Goal: Information Seeking & Learning: Learn about a topic

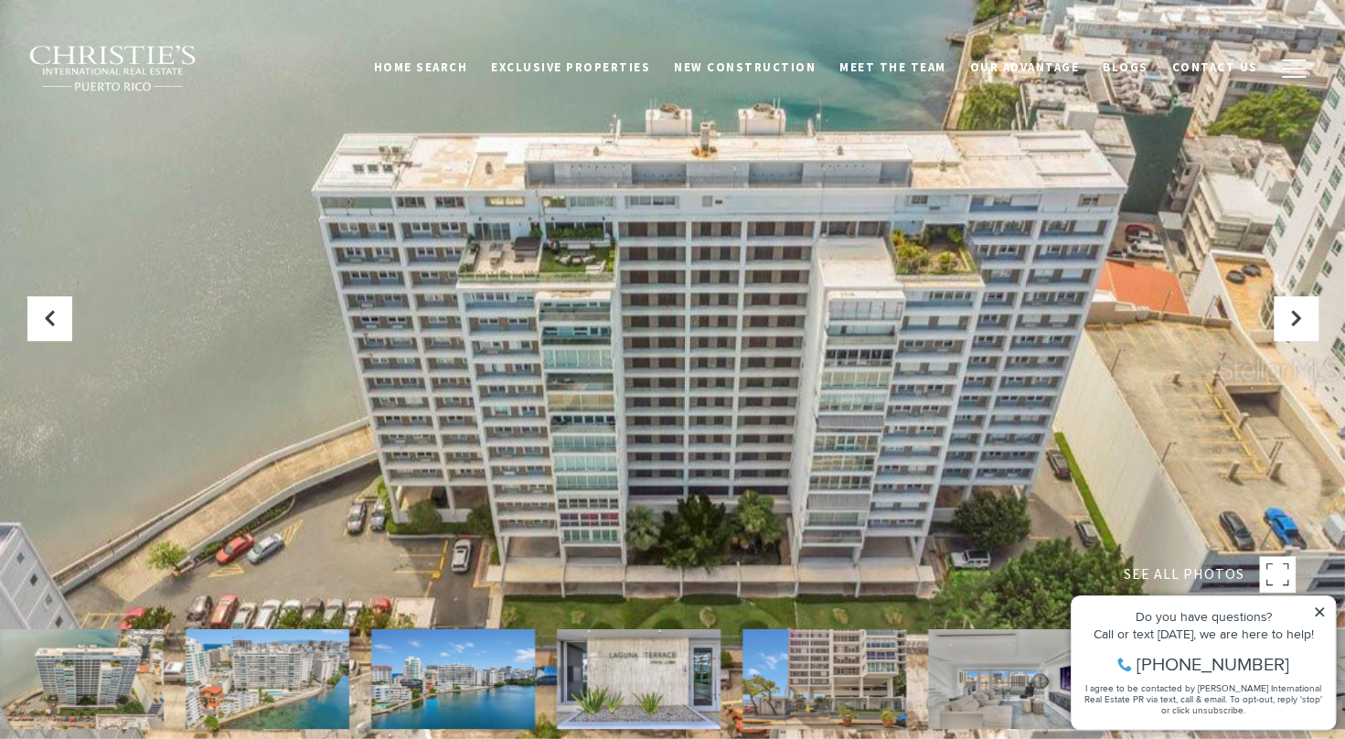
click at [1319, 611] on icon at bounding box center [1318, 611] width 9 height 9
click at [1317, 612] on icon at bounding box center [1318, 611] width 9 height 9
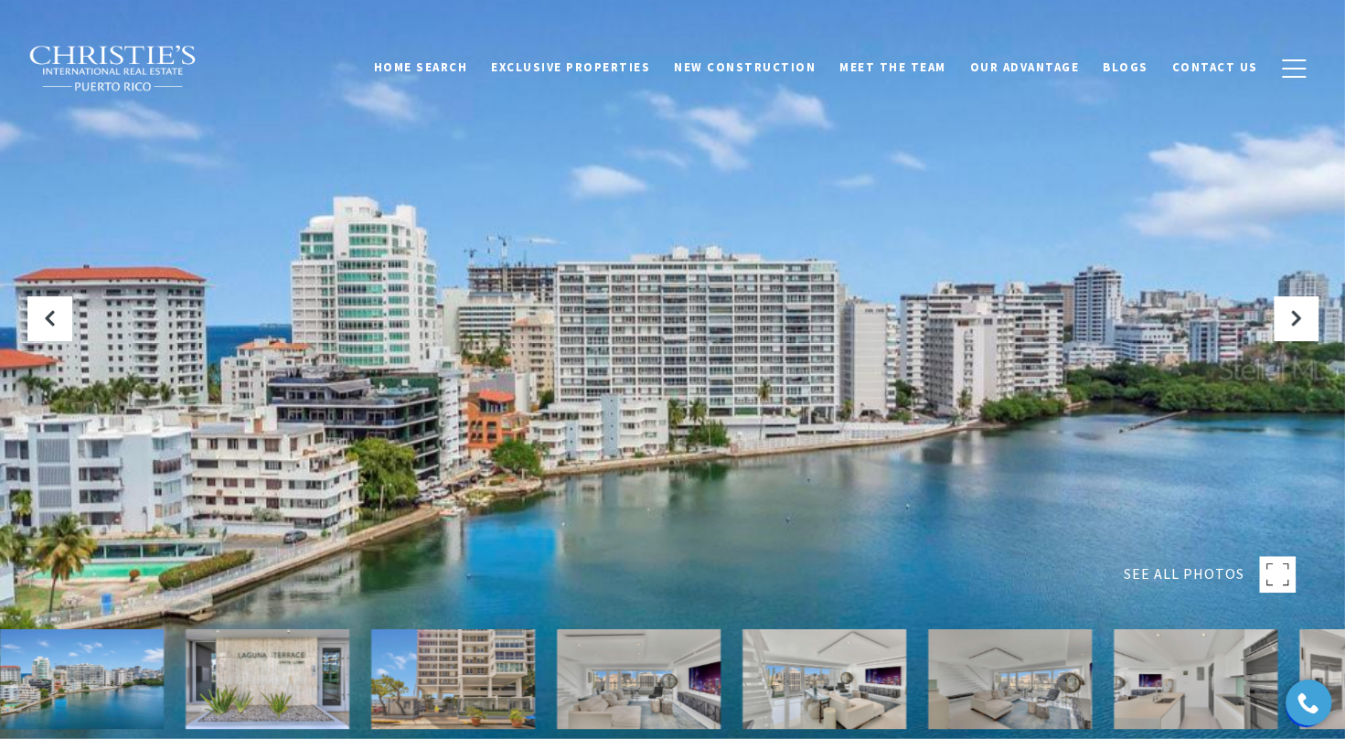
click at [525, 686] on img at bounding box center [453, 679] width 164 height 100
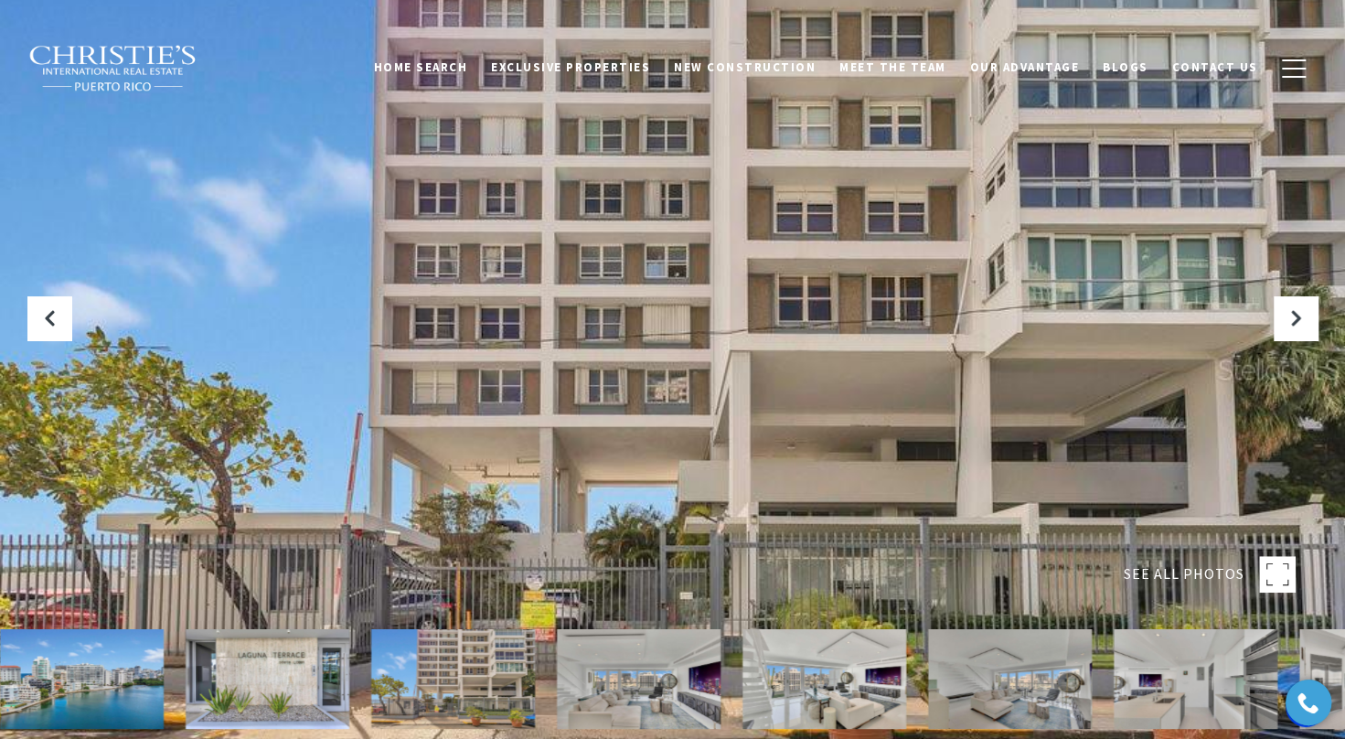
click at [634, 472] on div at bounding box center [672, 369] width 1345 height 739
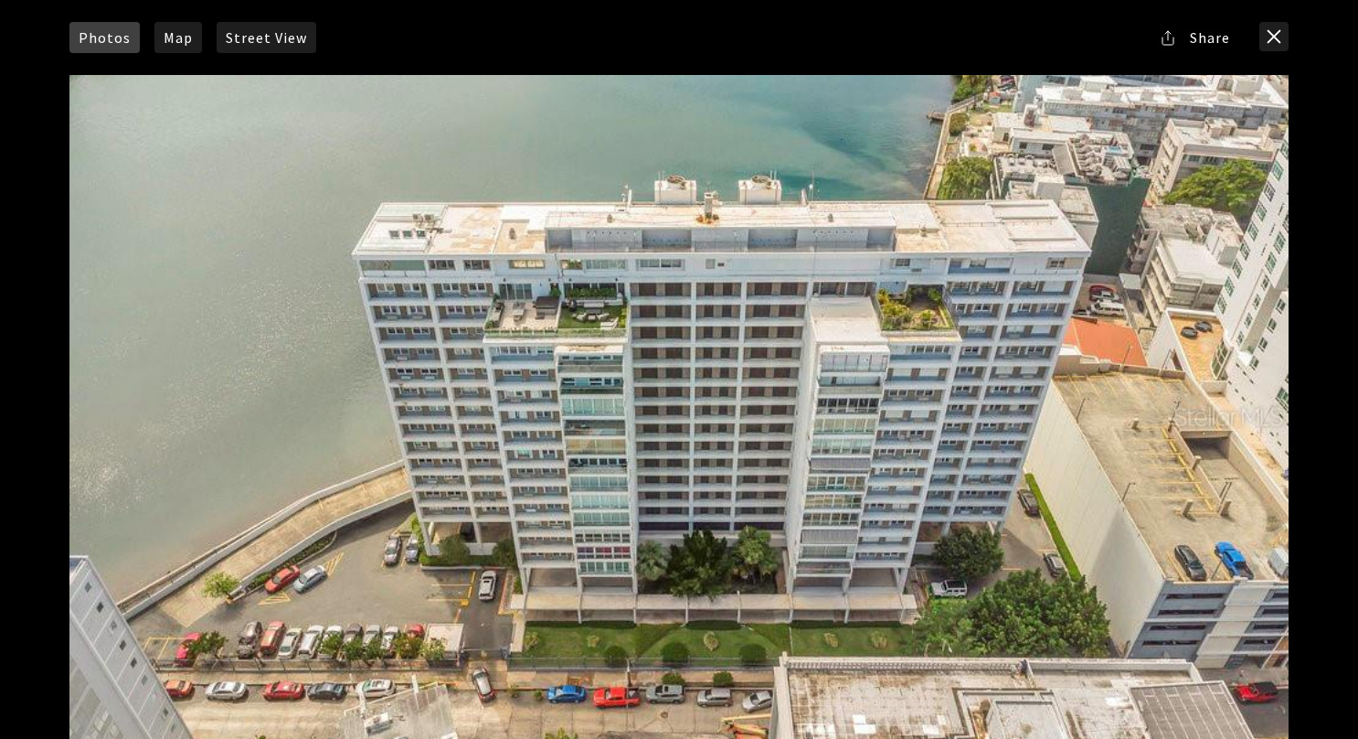
click at [553, 572] on div at bounding box center [678, 416] width 1219 height 683
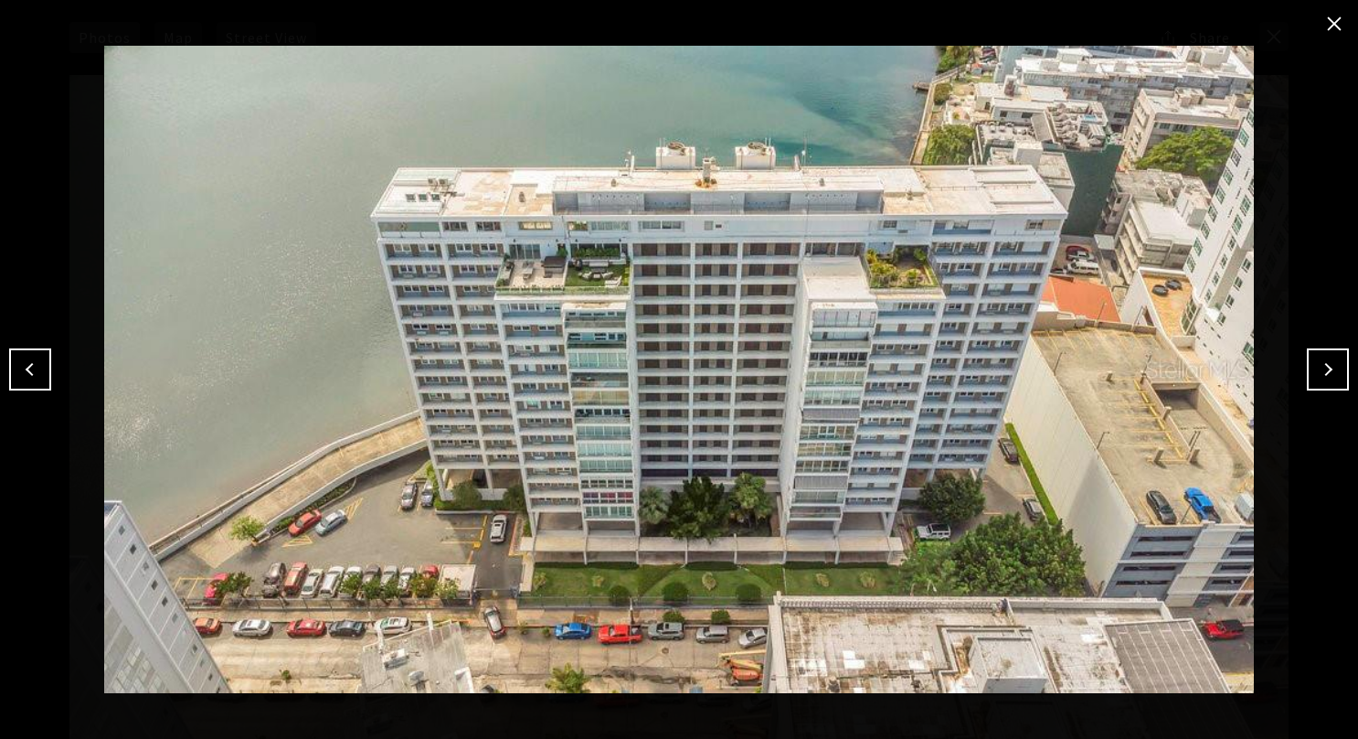
click at [1304, 379] on img at bounding box center [679, 369] width 1267 height 647
click at [1327, 369] on button "Next" at bounding box center [1328, 369] width 42 height 42
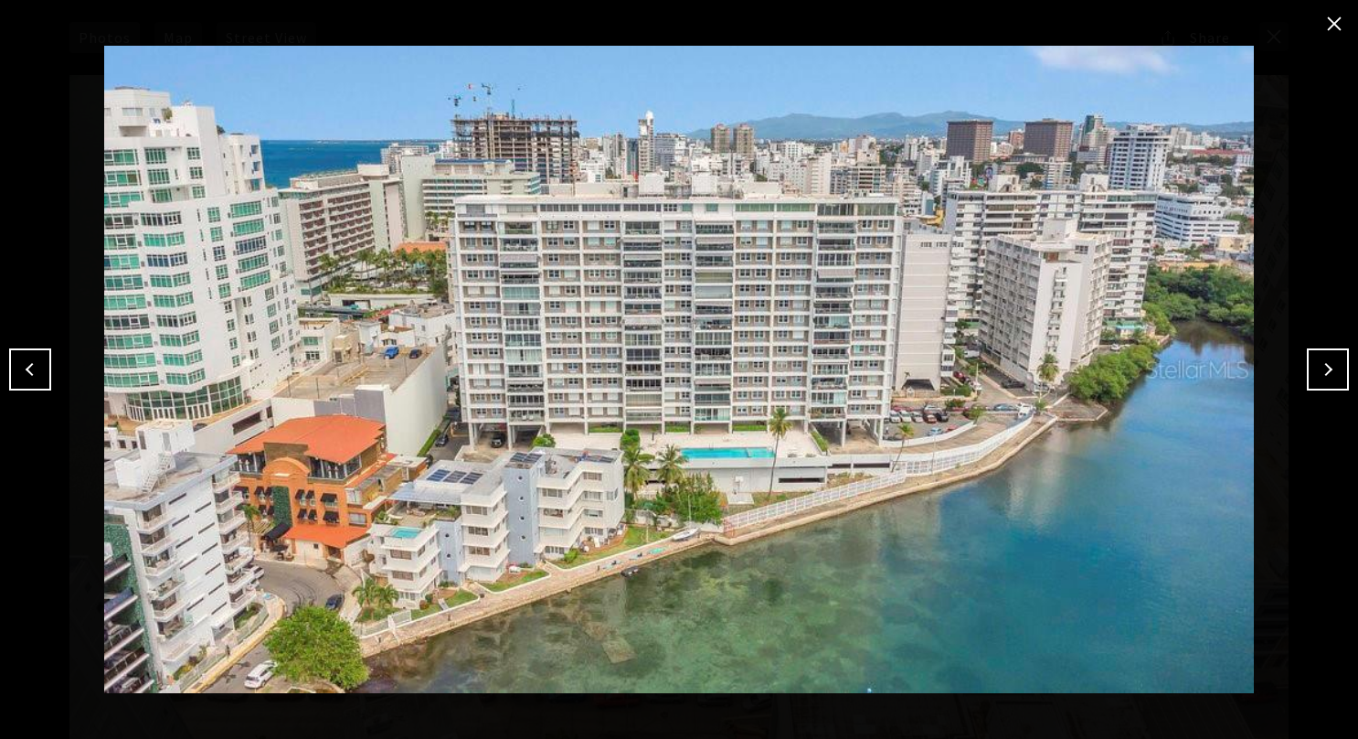
click at [2, 375] on div at bounding box center [679, 369] width 1358 height 739
click at [32, 369] on button "Previous" at bounding box center [30, 369] width 42 height 42
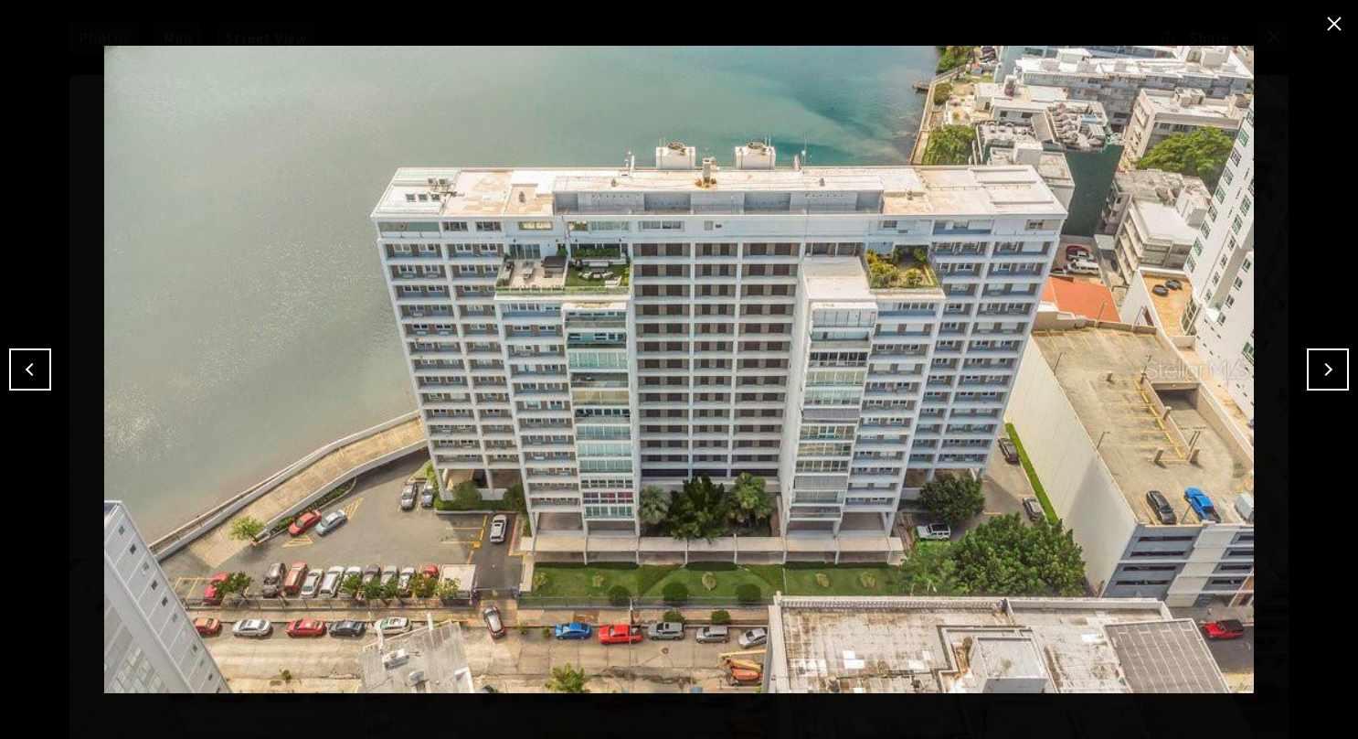
click at [32, 369] on button "Previous" at bounding box center [30, 369] width 42 height 42
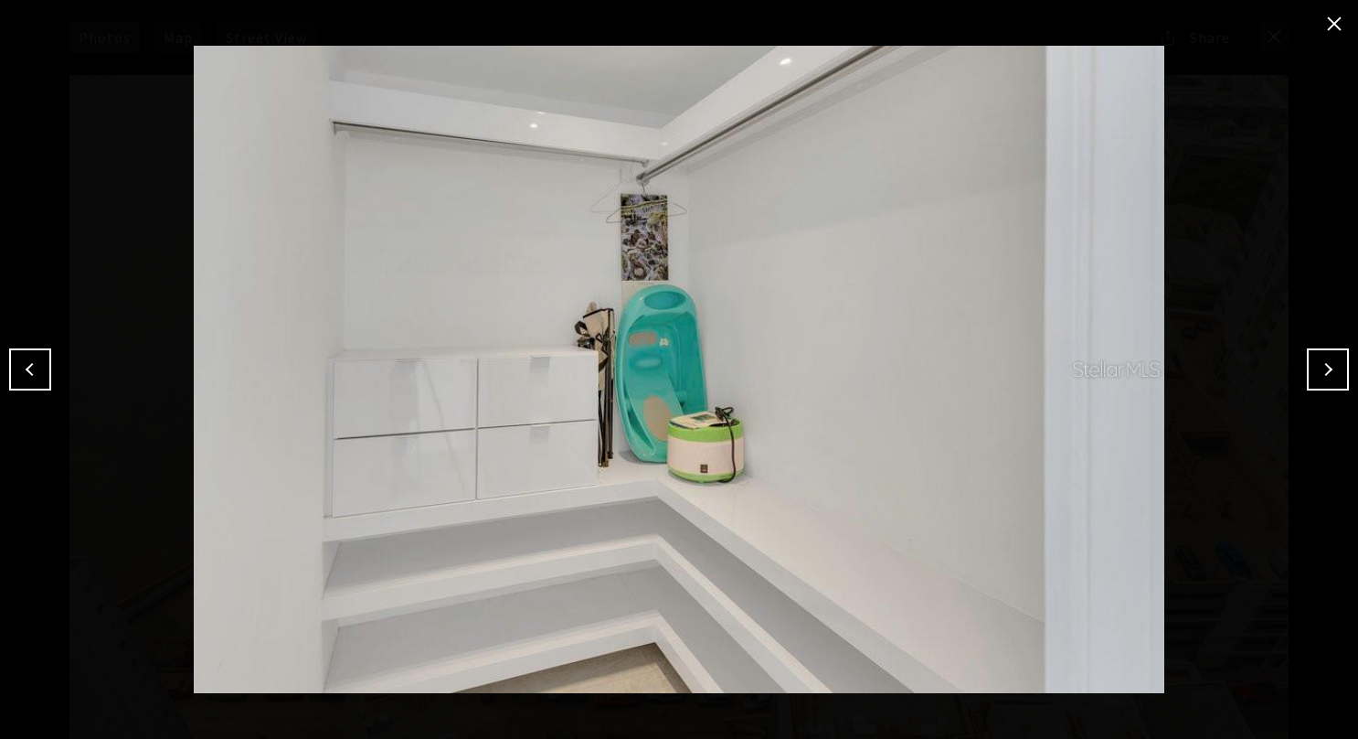
click at [52, 365] on img at bounding box center [679, 369] width 1267 height 647
click at [27, 369] on button "Previous" at bounding box center [30, 369] width 42 height 42
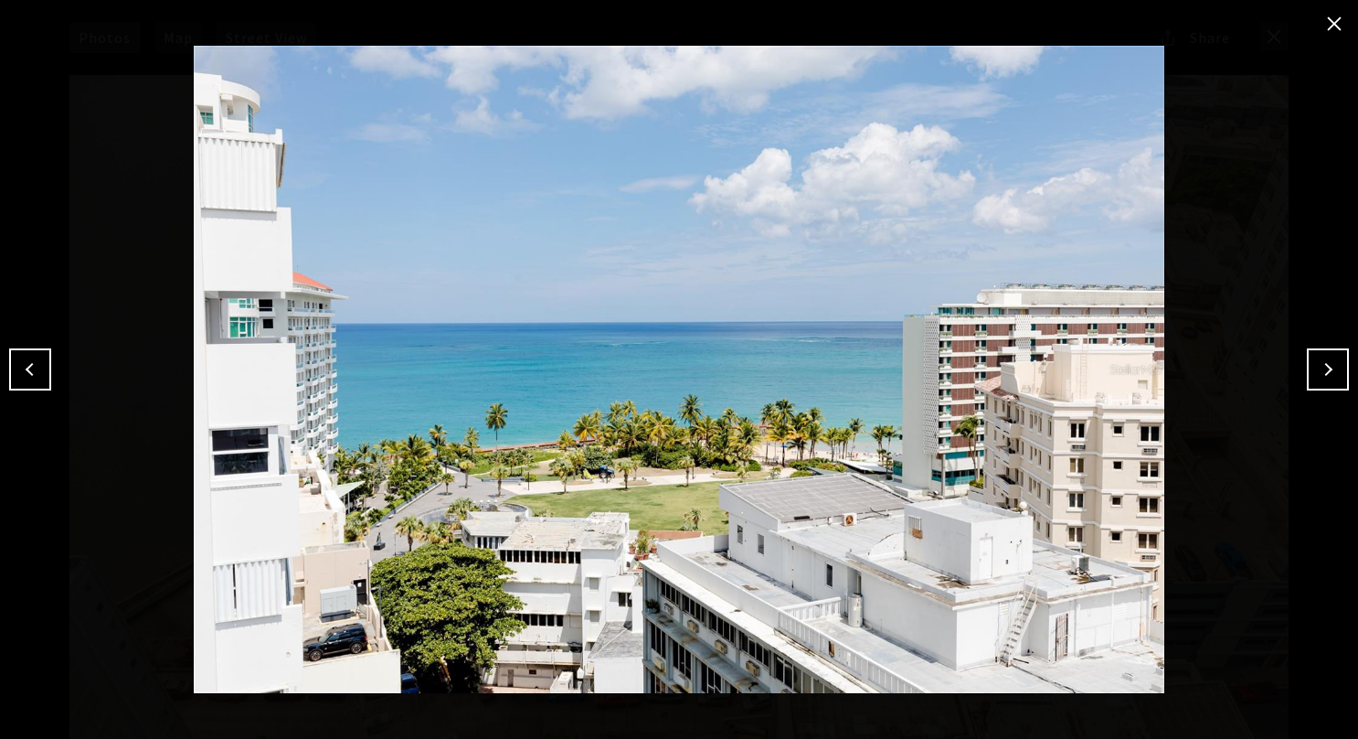
click at [1326, 369] on button "Next" at bounding box center [1328, 369] width 42 height 42
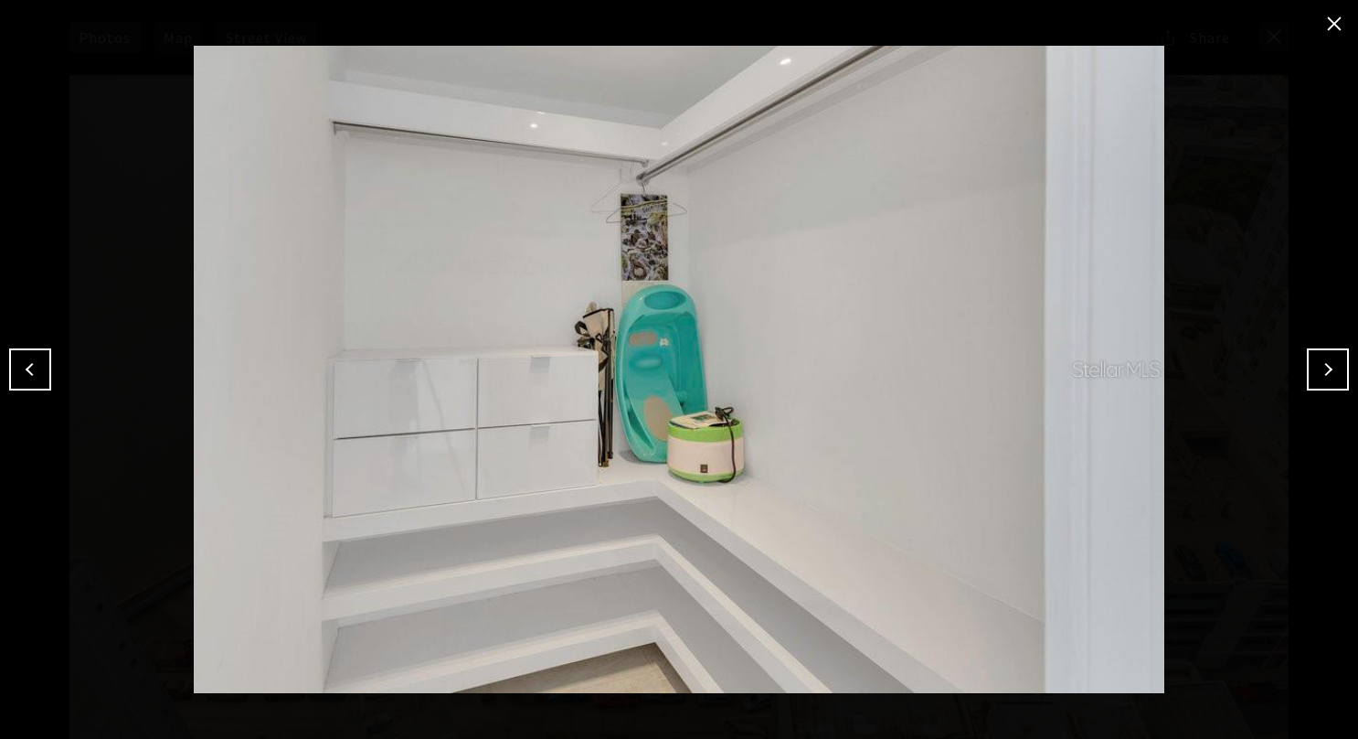
click at [1326, 369] on button "Next" at bounding box center [1328, 369] width 42 height 42
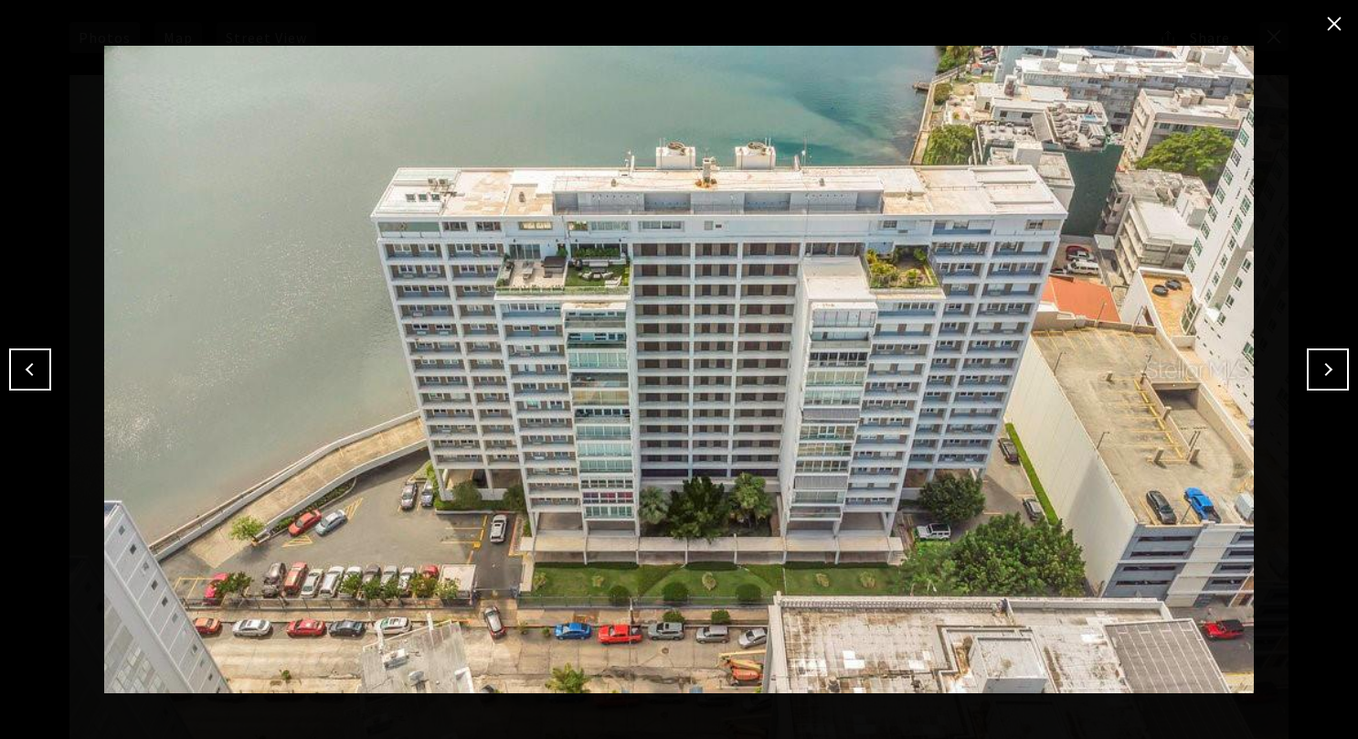
click at [1324, 356] on button "Next" at bounding box center [1328, 369] width 42 height 42
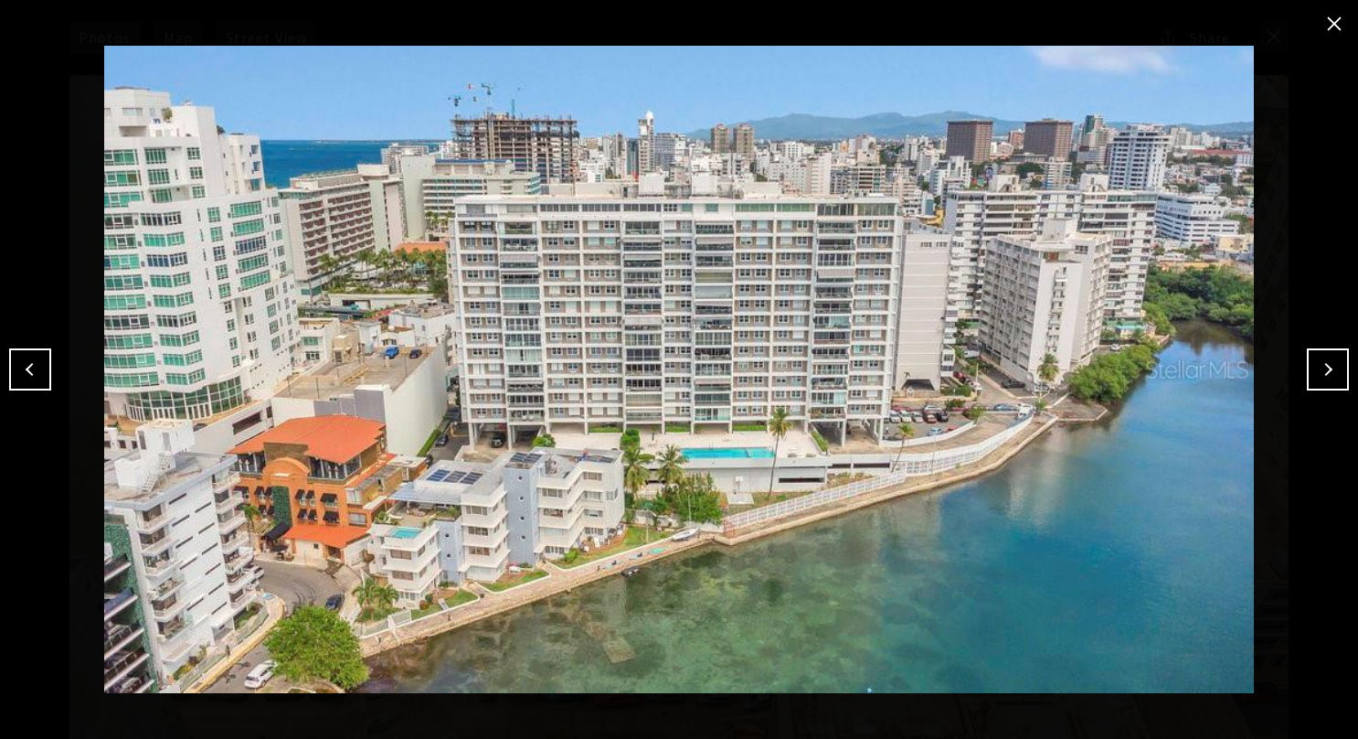
click at [1326, 369] on button "Next" at bounding box center [1328, 369] width 42 height 42
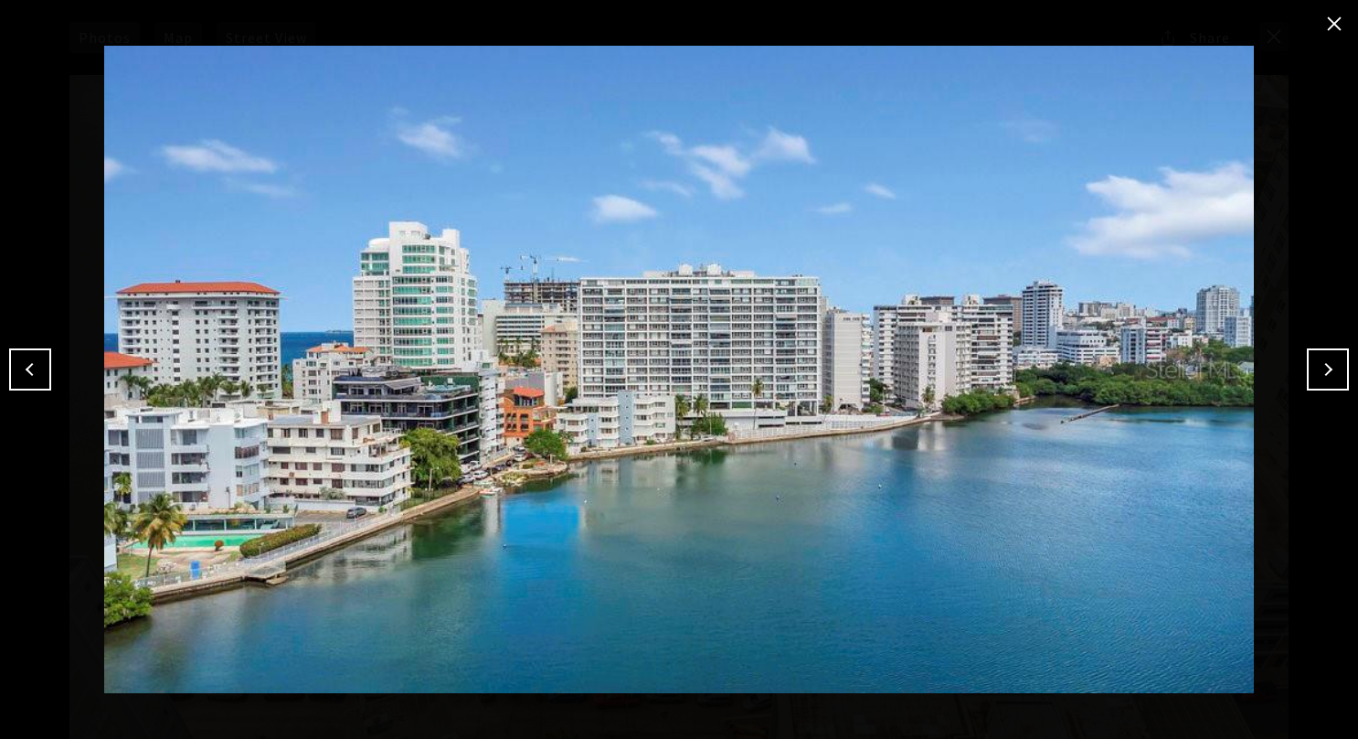
click at [1326, 369] on button "Next" at bounding box center [1328, 369] width 42 height 42
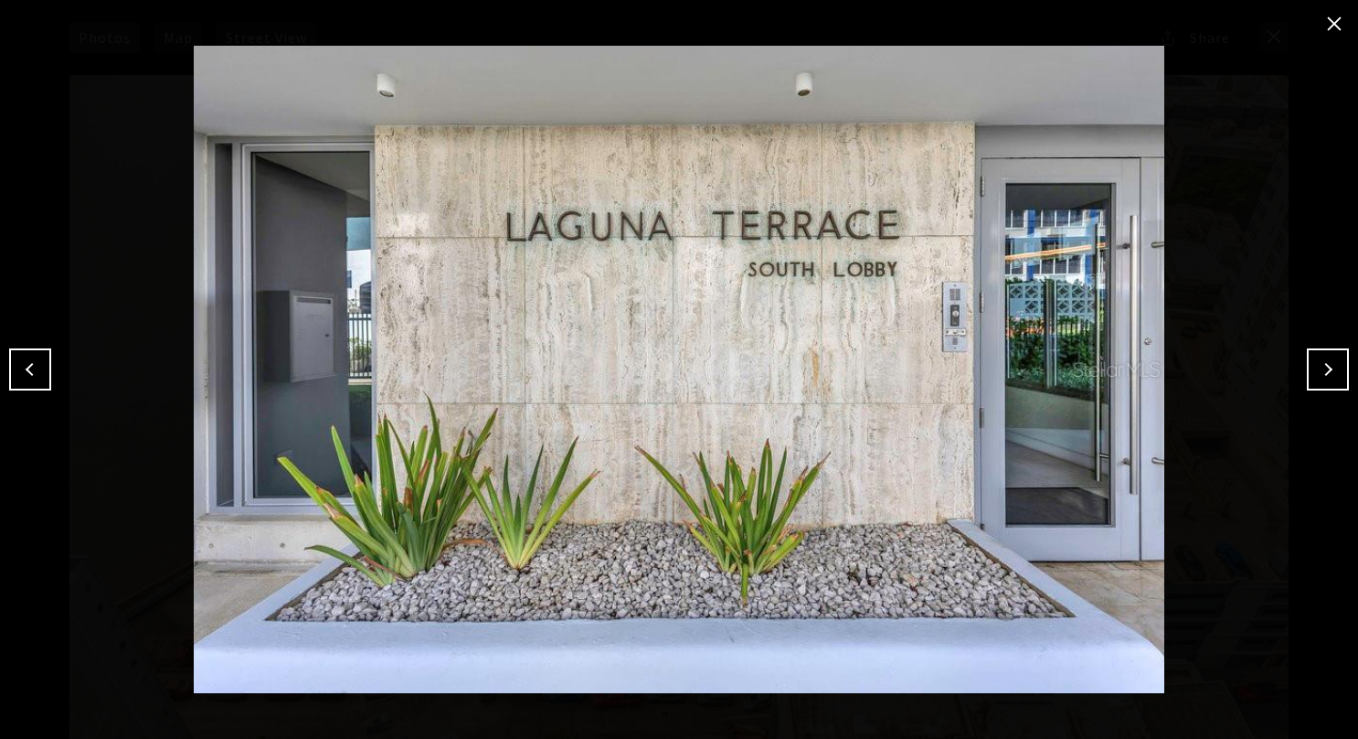
click at [1326, 369] on button "Next" at bounding box center [1328, 369] width 42 height 42
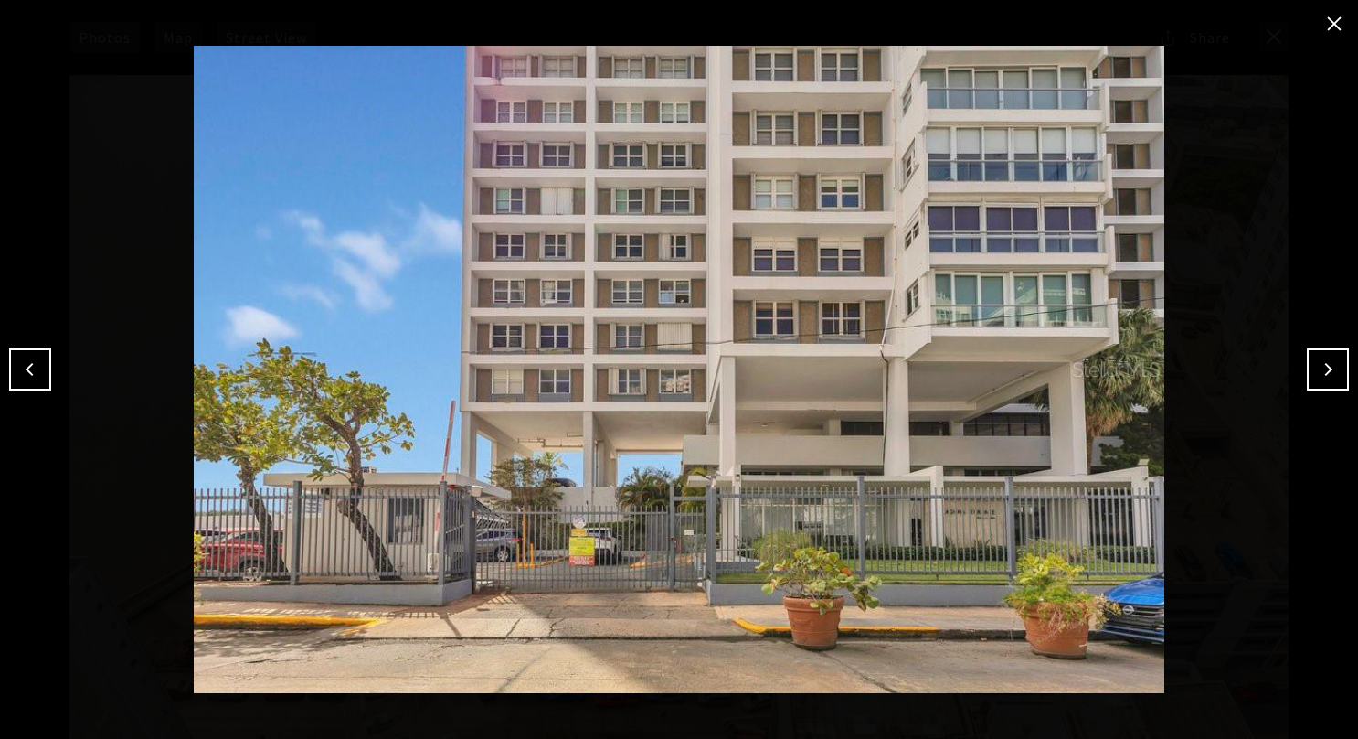
click at [32, 369] on button "Previous" at bounding box center [30, 369] width 42 height 42
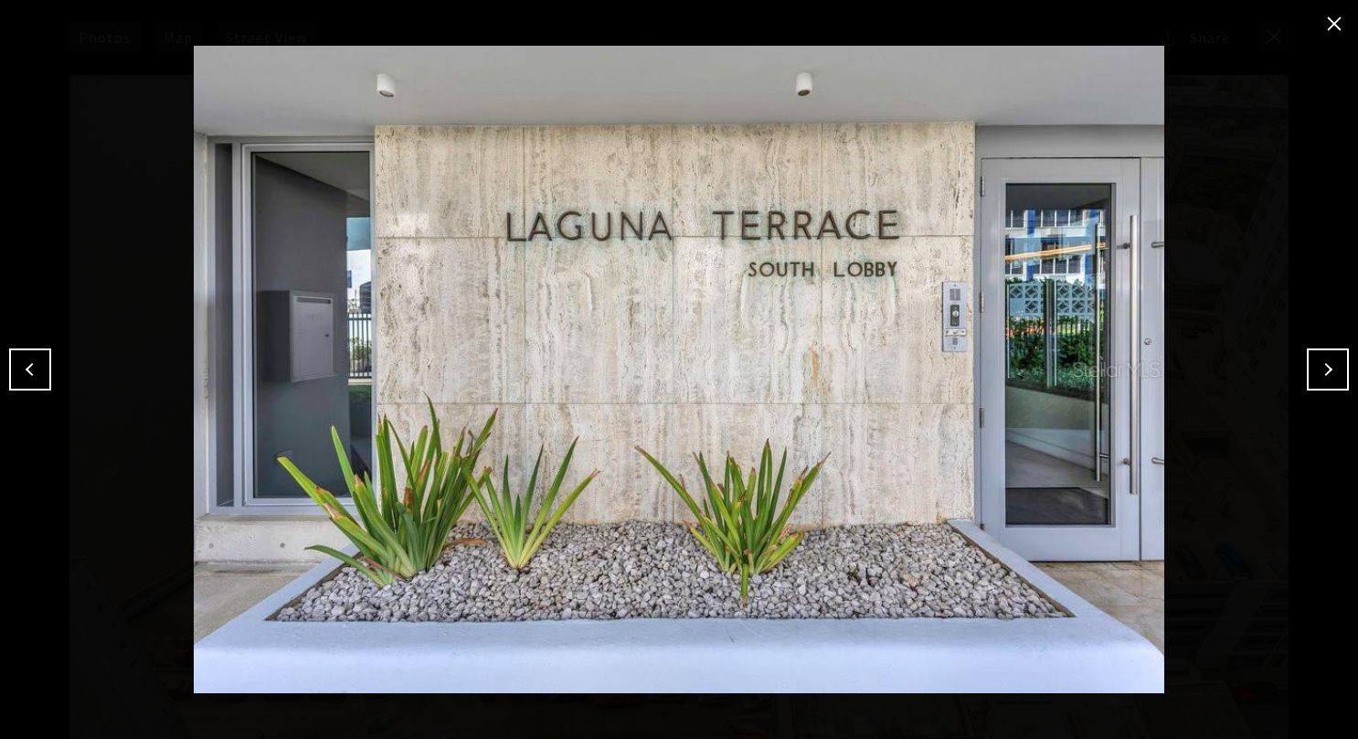
click at [1326, 369] on button "Next" at bounding box center [1328, 369] width 42 height 42
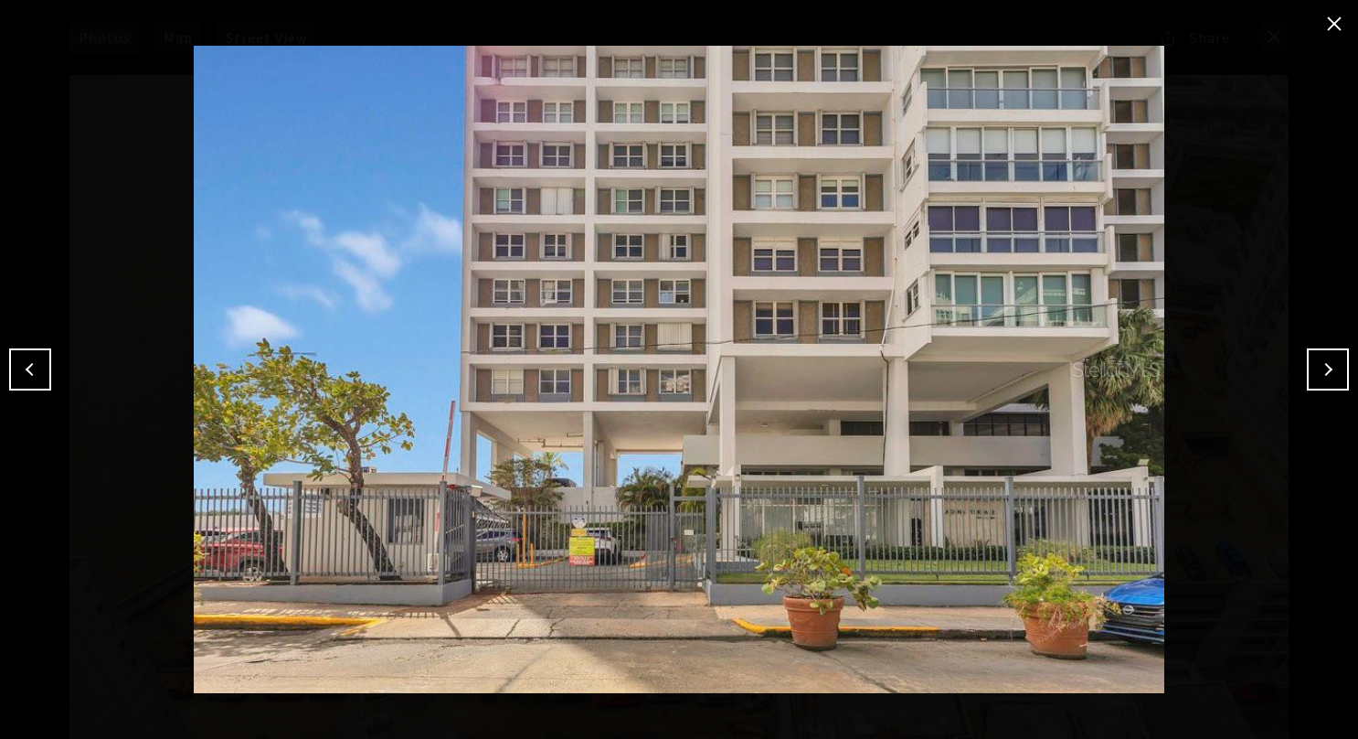
click at [32, 369] on button "Previous" at bounding box center [30, 369] width 42 height 42
